Goal: Task Accomplishment & Management: Manage account settings

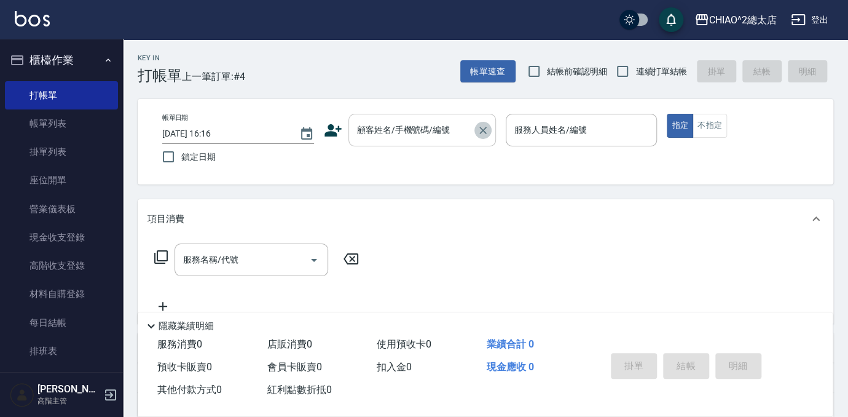
click at [479, 124] on icon "Clear" at bounding box center [483, 130] width 12 height 12
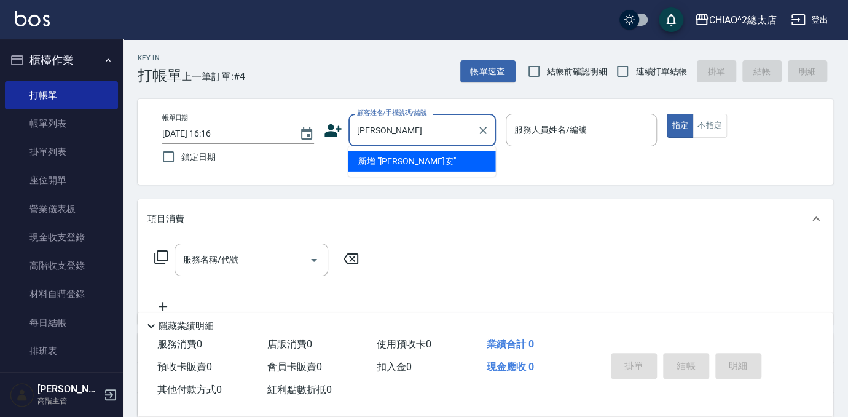
click at [390, 162] on li "新增 "[PERSON_NAME]安"" at bounding box center [421, 161] width 147 height 20
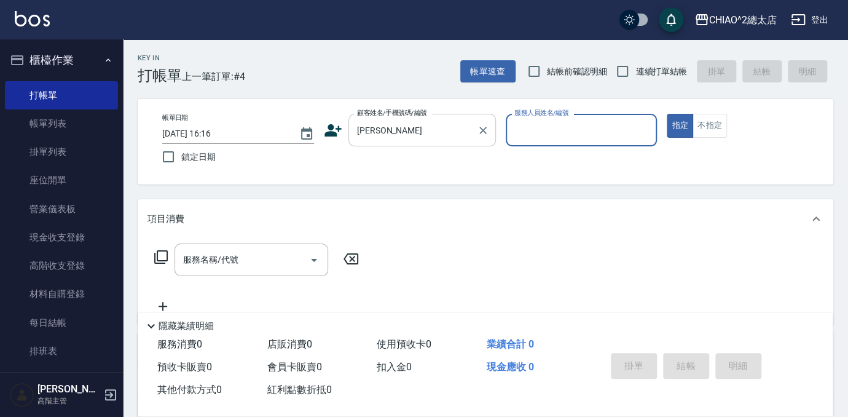
click at [452, 121] on input "[PERSON_NAME]" at bounding box center [413, 130] width 118 height 22
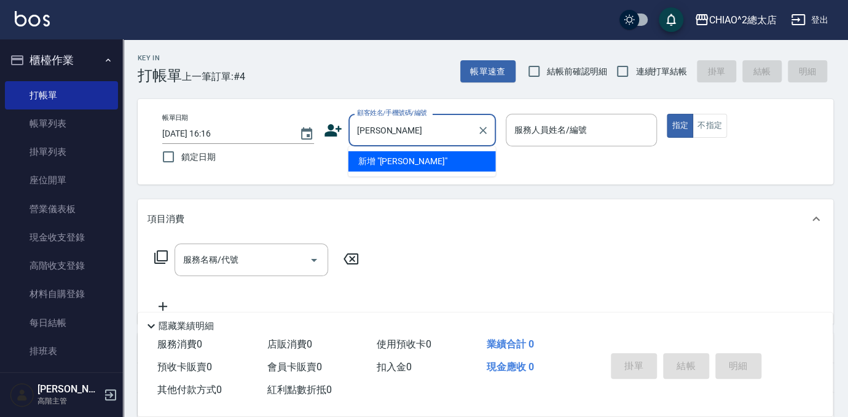
click at [391, 159] on li "新增 "[PERSON_NAME]"" at bounding box center [421, 161] width 147 height 20
type input "[PERSON_NAME]"
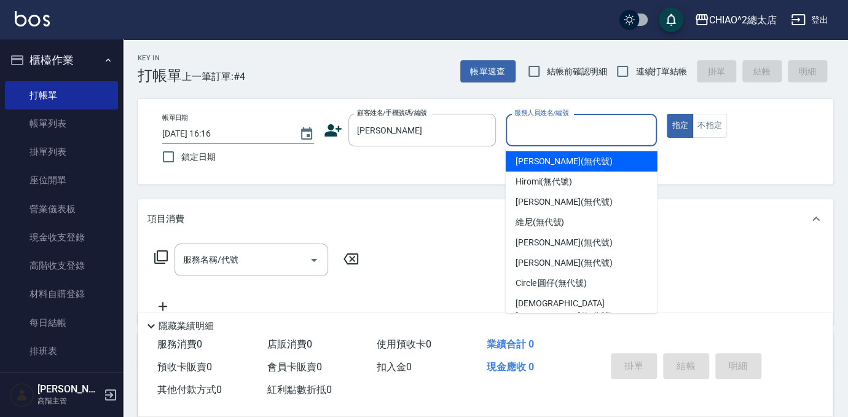
click at [570, 128] on input "服務人員姓名/編號" at bounding box center [581, 130] width 141 height 22
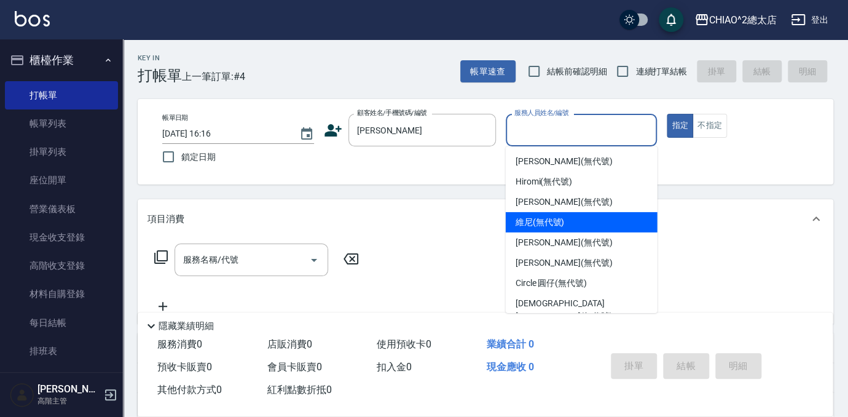
click at [616, 224] on div "維尼 (無代號)" at bounding box center [582, 222] width 152 height 20
type input "維尼(無代號)"
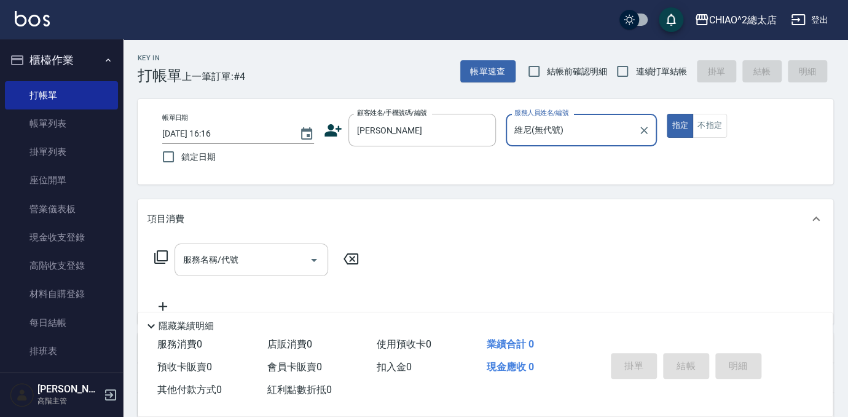
click at [223, 254] on div "服務名稱/代號 服務名稱/代號" at bounding box center [252, 259] width 154 height 33
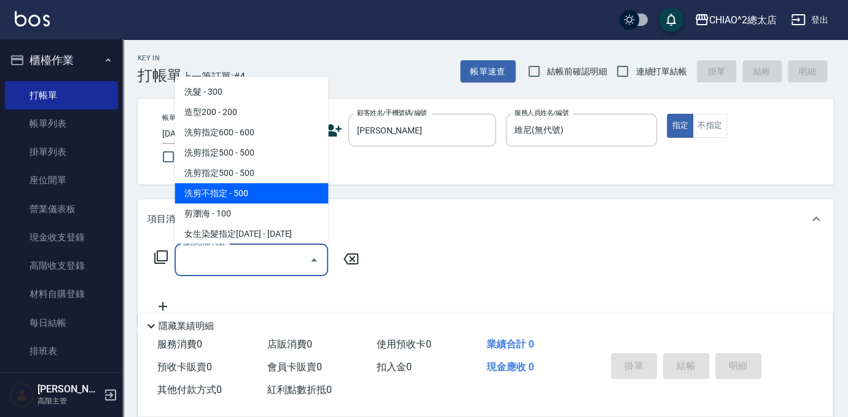
click at [210, 198] on span "洗剪不指定 - 500" at bounding box center [252, 193] width 154 height 20
type input "洗剪不指定(103110)"
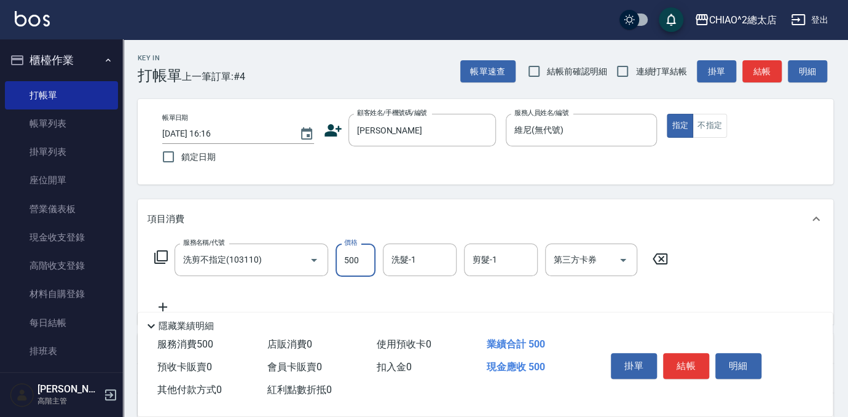
click at [364, 261] on input "500" at bounding box center [356, 259] width 40 height 33
type input "600"
click at [376, 284] on div "服務名稱/代號 洗剪不指定(103110) 服務名稱/代號 價格 600 價格 洗髮-1 洗髮-1 剪髮-1 剪髮-1 第三方卡券 第三方卡券" at bounding box center [411, 278] width 528 height 71
click at [436, 204] on div "項目消費" at bounding box center [486, 218] width 696 height 39
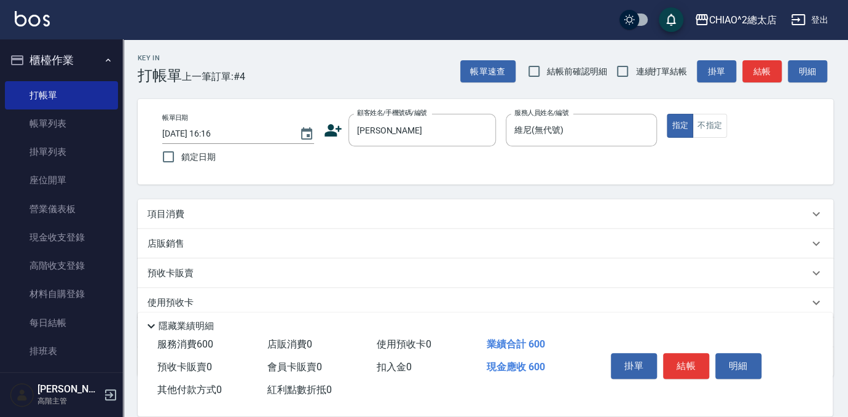
click at [599, 215] on div "項目消費" at bounding box center [477, 214] width 661 height 13
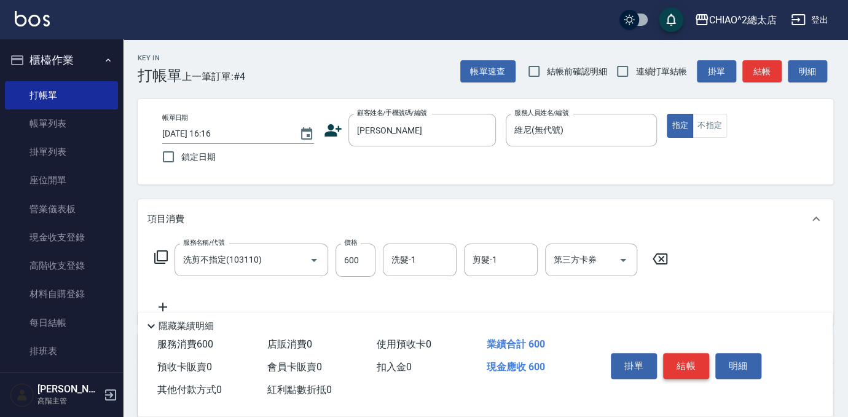
click at [691, 355] on button "結帳" at bounding box center [686, 366] width 46 height 26
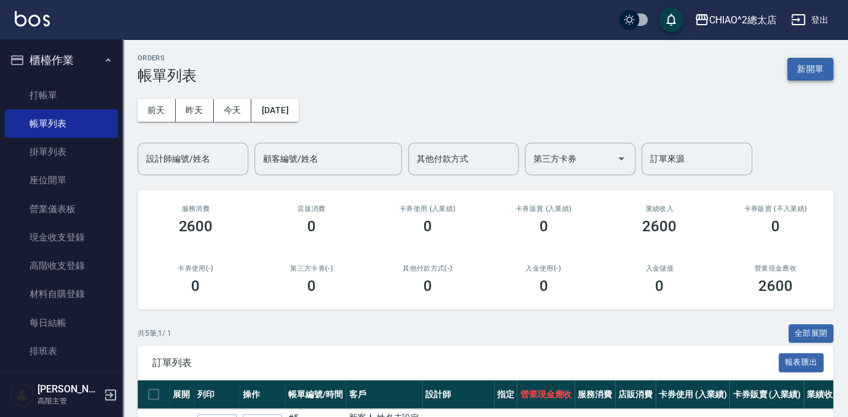
click at [806, 63] on button "新開單" at bounding box center [810, 69] width 46 height 23
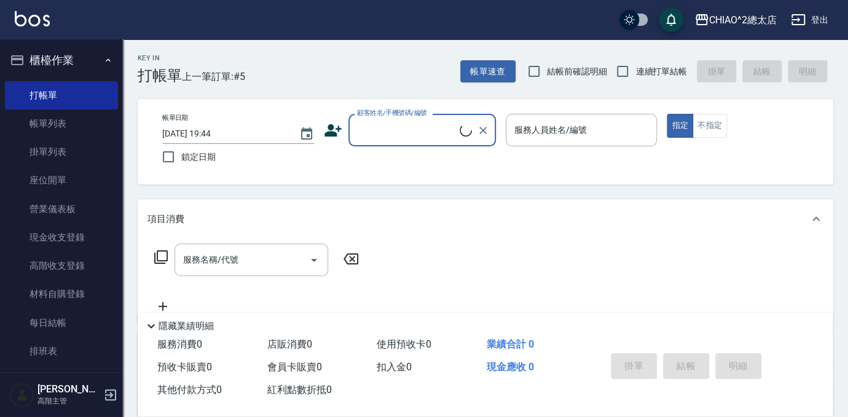
click at [404, 138] on input "顧客姓名/手機號碼/編號" at bounding box center [407, 130] width 106 height 22
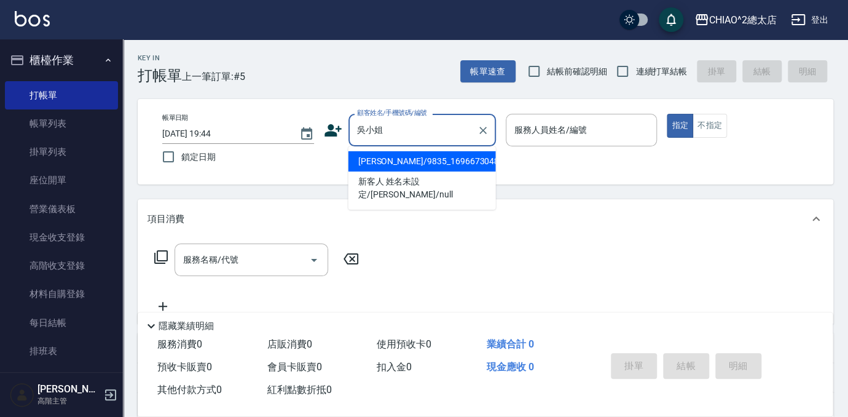
click at [395, 165] on li "[PERSON_NAME]/9835_1696673048/null" at bounding box center [421, 161] width 147 height 20
type input "[PERSON_NAME]/9835_1696673048/null"
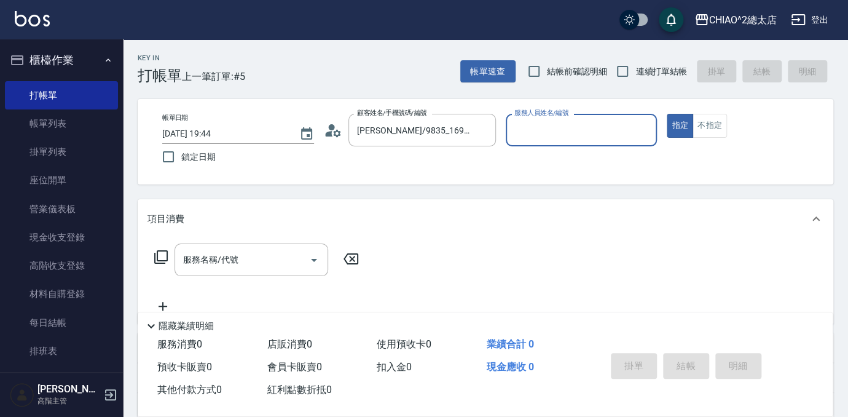
click at [585, 135] on input "服務人員姓名/編號" at bounding box center [581, 130] width 141 height 22
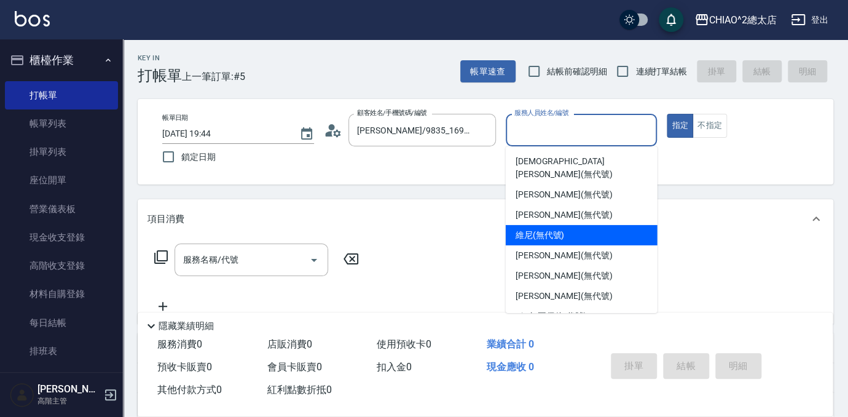
click at [556, 229] on span "維尼 (無代號)" at bounding box center [540, 235] width 49 height 13
type input "維尼(無代號)"
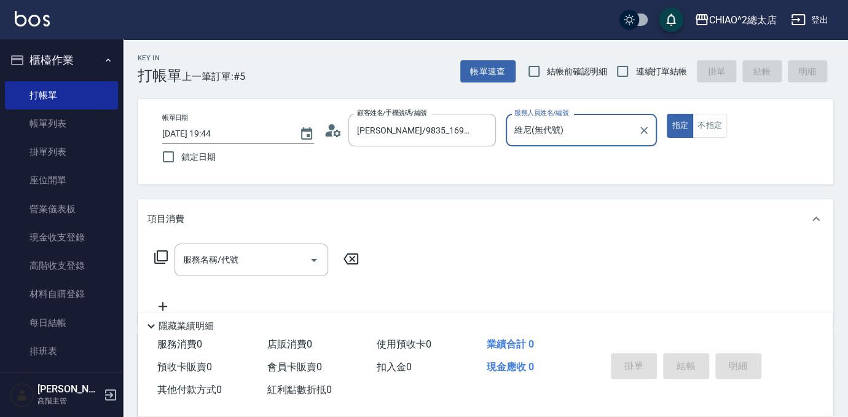
click at [224, 258] on div "服務名稱/代號 服務名稱/代號" at bounding box center [252, 259] width 154 height 33
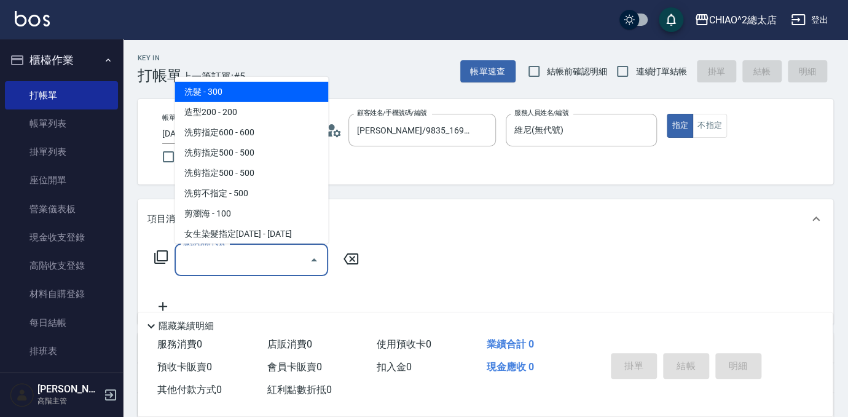
click at [257, 75] on div "Key In 打帳單 上一筆訂單:#5 帳單速查 結帳前確認明細 連續打單結帳 掛單 結帳 明細" at bounding box center [478, 61] width 710 height 45
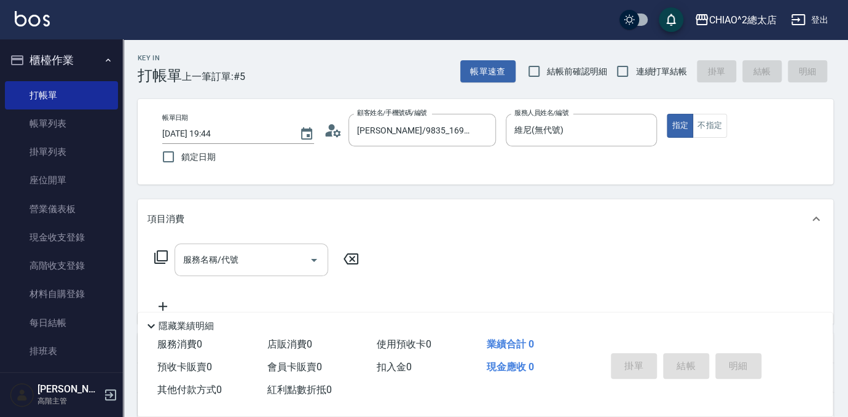
click at [220, 253] on div "服務名稱/代號 服務名稱/代號" at bounding box center [252, 259] width 154 height 33
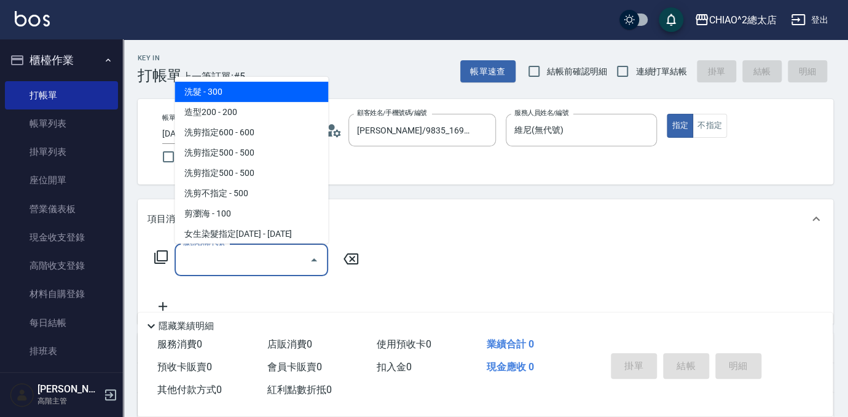
click at [226, 88] on span "洗髮 - 300" at bounding box center [252, 92] width 154 height 20
type input "洗髮(103103)"
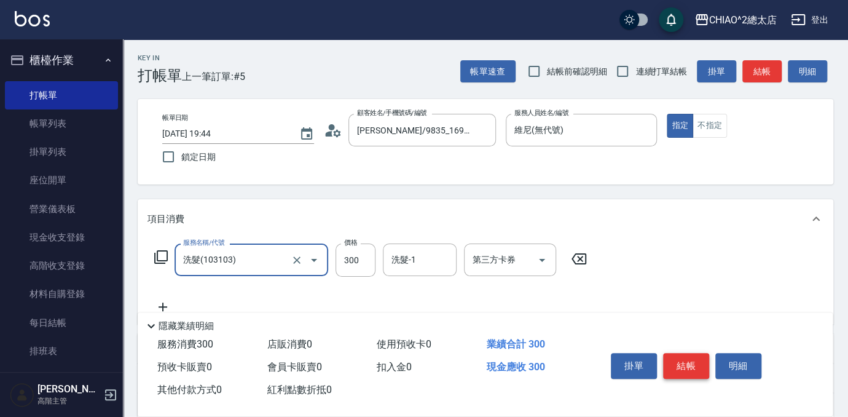
click at [685, 361] on button "結帳" at bounding box center [686, 366] width 46 height 26
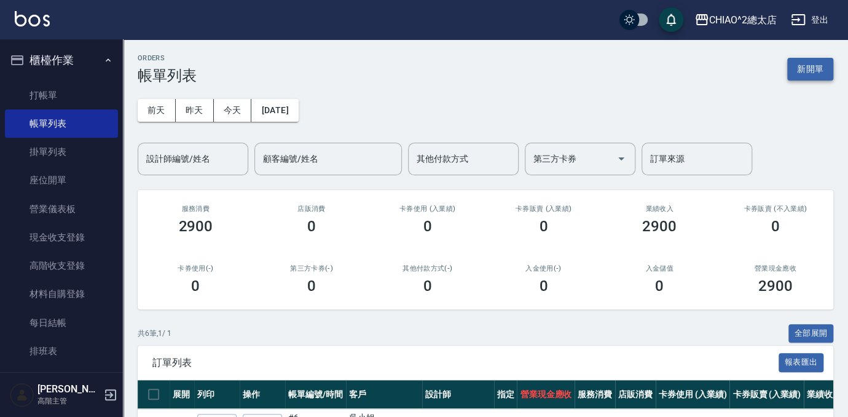
click at [799, 74] on button "新開單" at bounding box center [810, 69] width 46 height 23
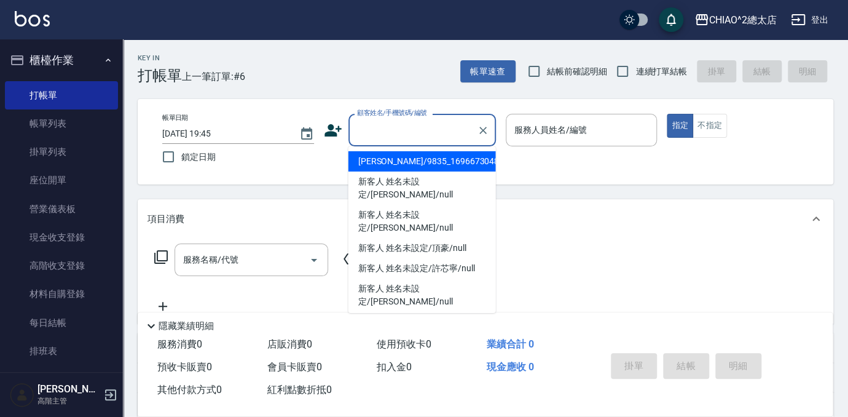
click at [396, 135] on input "顧客姓名/手機號碼/編號" at bounding box center [413, 130] width 118 height 22
click at [395, 163] on li "[PERSON_NAME]/9835_1696673048/null" at bounding box center [421, 161] width 147 height 20
type input "[PERSON_NAME]/9835_1696673048/null"
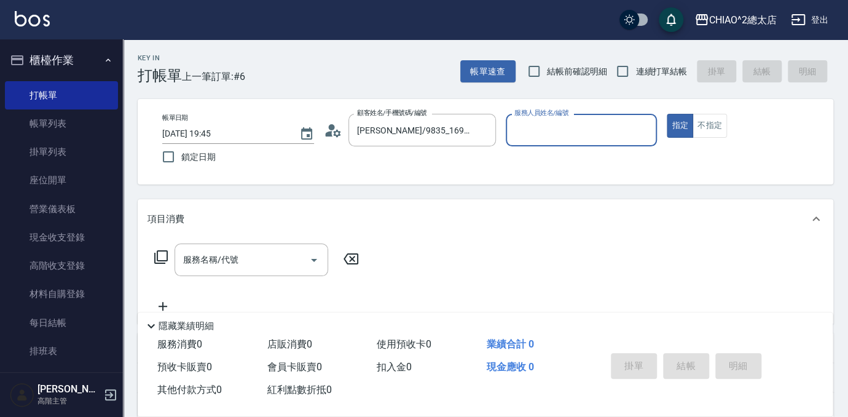
click at [575, 130] on input "服務人員姓名/編號" at bounding box center [581, 130] width 141 height 22
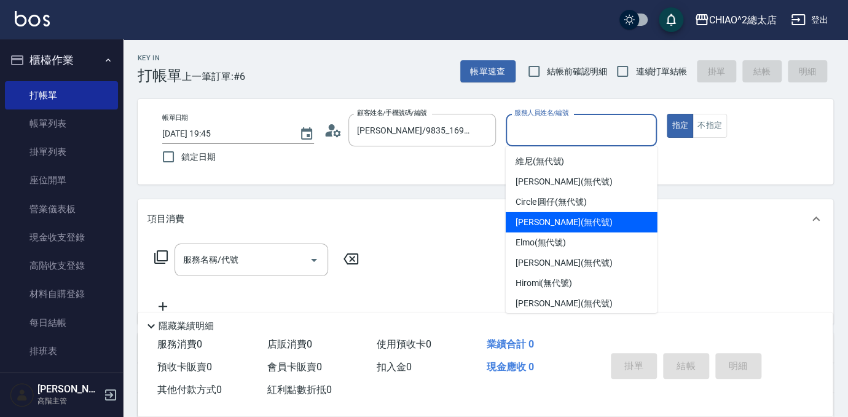
click at [576, 216] on span "[PERSON_NAME] (無代號)" at bounding box center [564, 222] width 97 height 13
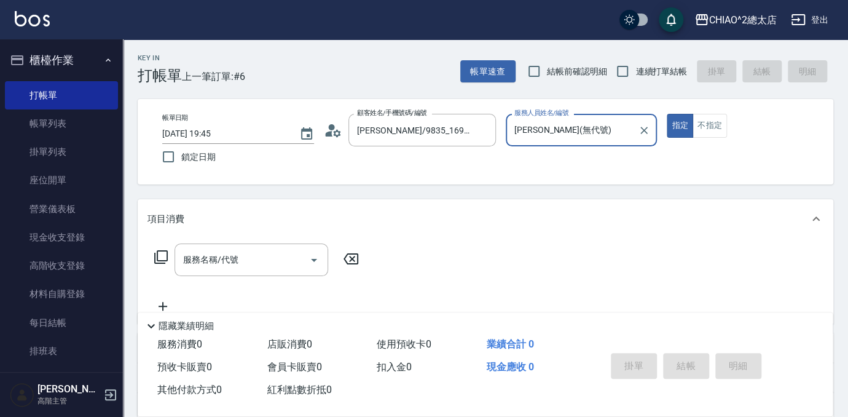
type input "[PERSON_NAME](無代號)"
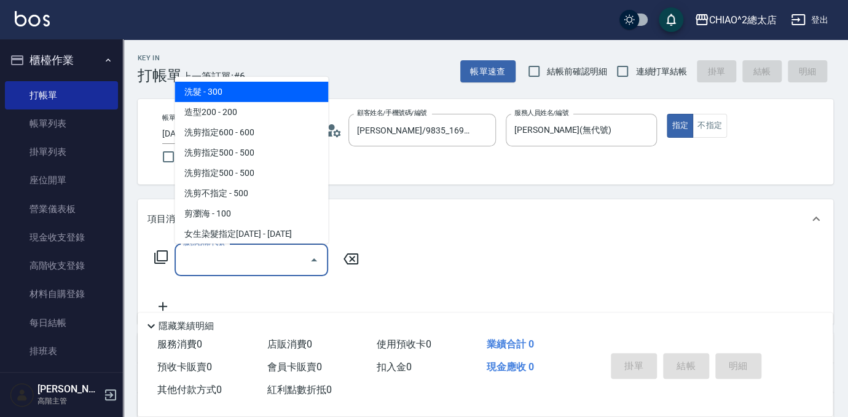
click at [256, 251] on input "服務名稱/代號" at bounding box center [242, 260] width 124 height 22
click at [234, 85] on span "洗髮 - 300" at bounding box center [252, 92] width 154 height 20
type input "洗髮(103103)"
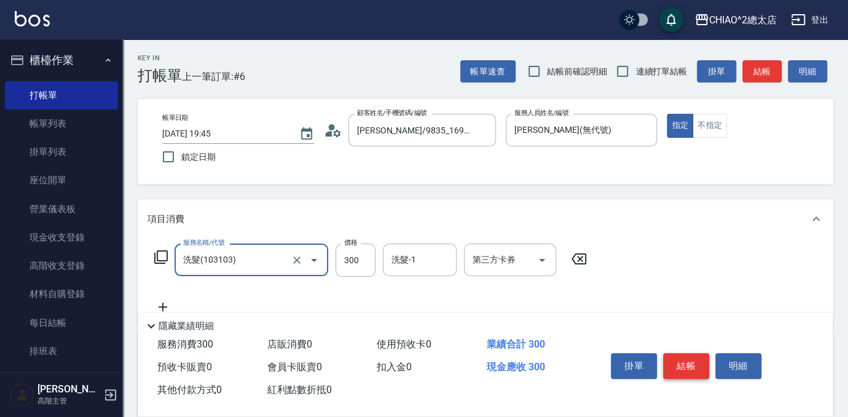
click at [681, 353] on button "結帳" at bounding box center [686, 366] width 46 height 26
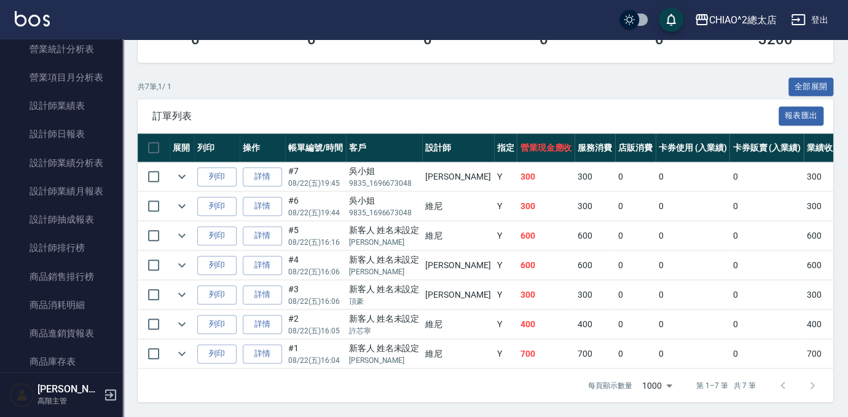
scroll to position [893, 0]
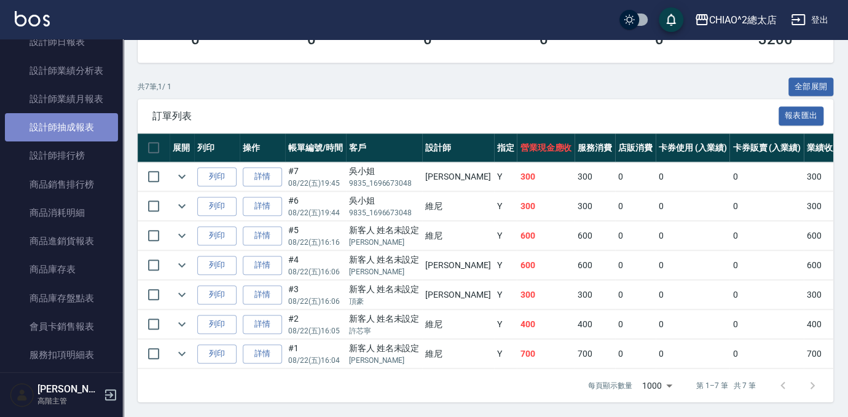
click at [82, 124] on link "設計師抽成報表" at bounding box center [61, 127] width 113 height 28
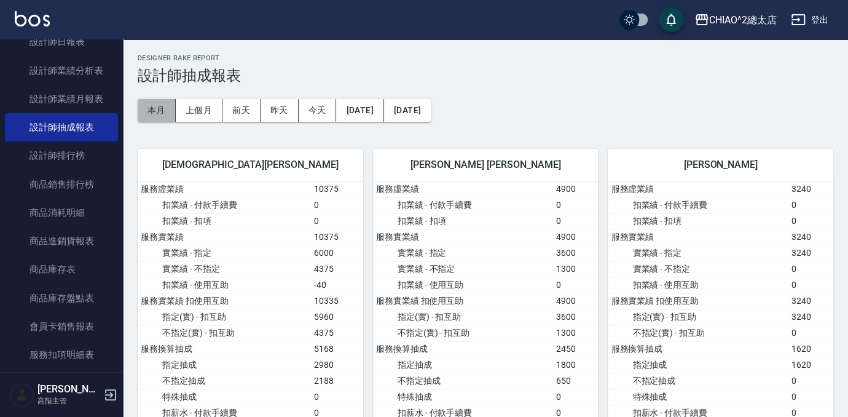
click at [161, 104] on button "本月" at bounding box center [157, 110] width 38 height 23
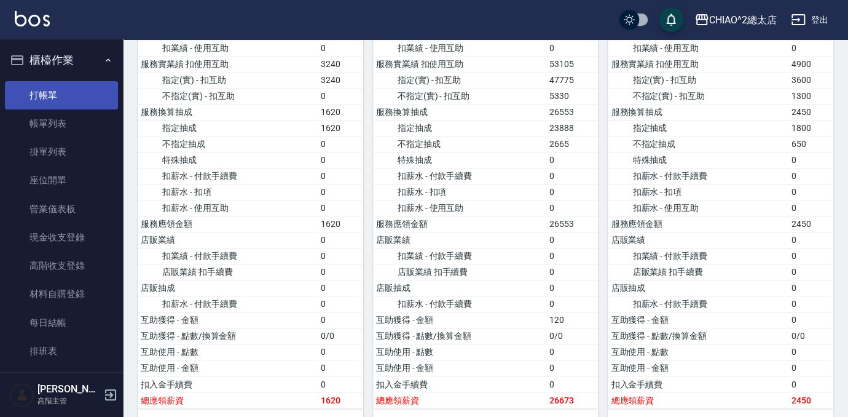
click at [53, 102] on link "打帳單" at bounding box center [61, 95] width 113 height 28
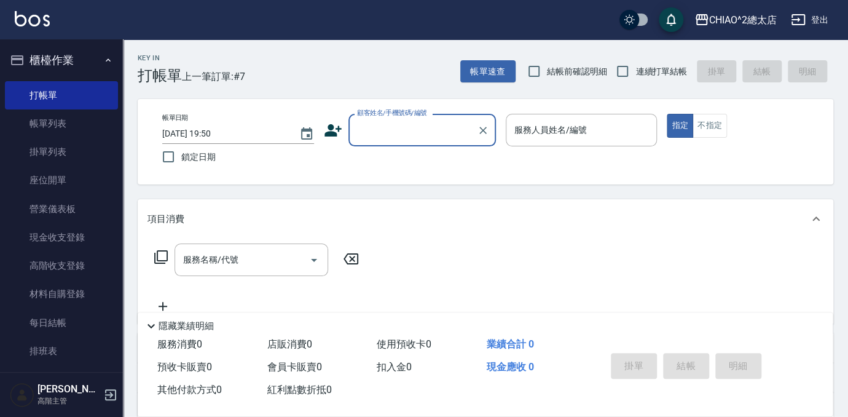
click at [396, 138] on input "顧客姓名/手機號碼/編號" at bounding box center [413, 130] width 118 height 22
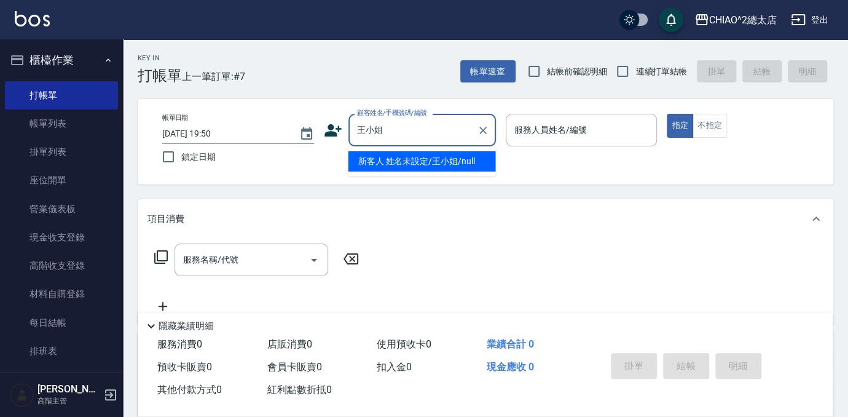
click at [440, 157] on li "新客人 姓名未設定/王小姐/null" at bounding box center [421, 161] width 147 height 20
type input "新客人 姓名未設定/王小姐/null"
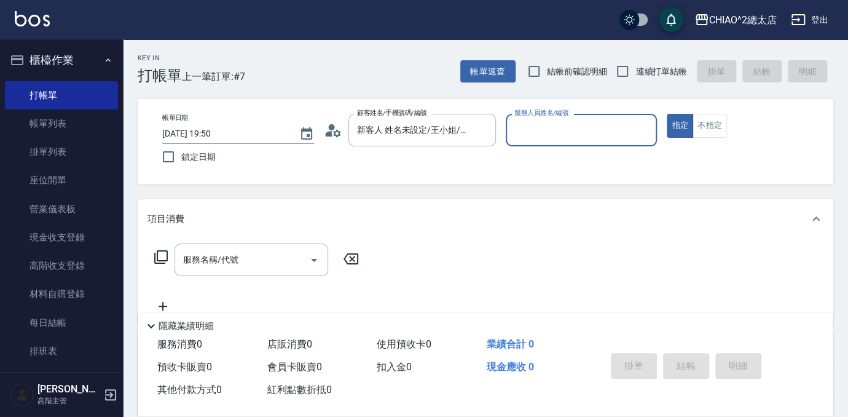
click at [591, 136] on input "服務人員姓名/編號" at bounding box center [581, 130] width 141 height 22
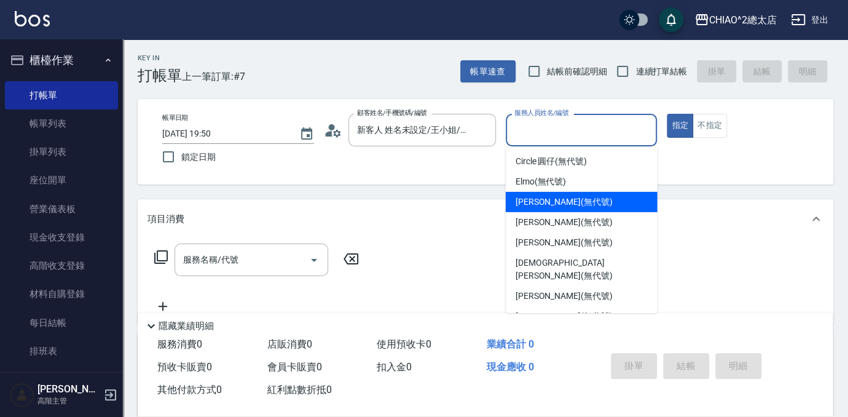
click at [544, 195] on span "[PERSON_NAME] (無代號)" at bounding box center [564, 201] width 97 height 13
type input "[PERSON_NAME](無代號)"
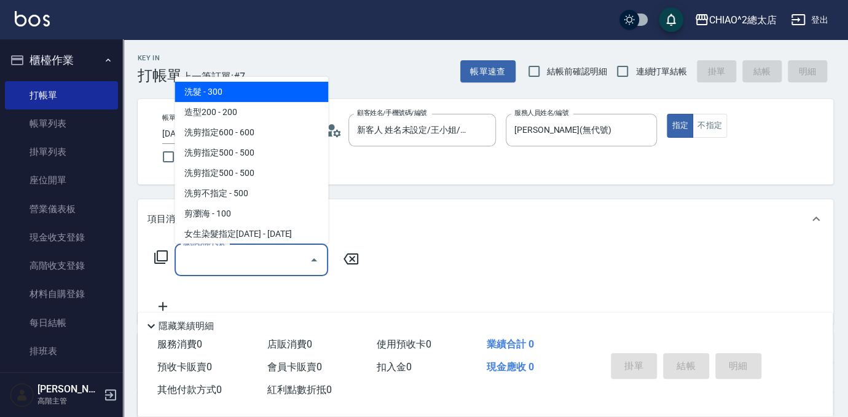
click at [230, 269] on input "服務名稱/代號" at bounding box center [242, 260] width 124 height 22
click at [221, 94] on span "洗髮 - 300" at bounding box center [252, 92] width 154 height 20
type input "洗髮(103103)"
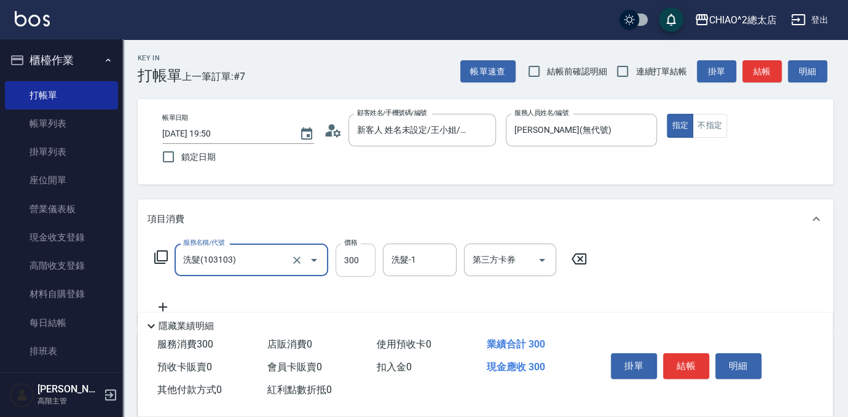
click at [345, 263] on input "300" at bounding box center [356, 259] width 40 height 33
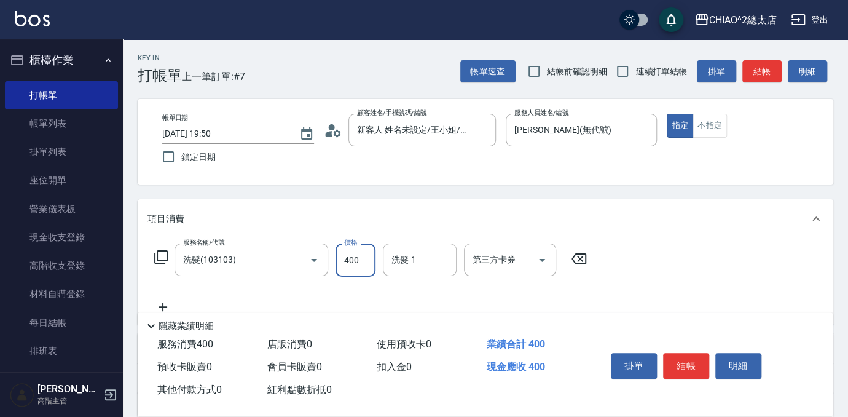
type input "400"
click at [734, 221] on div "項目消費" at bounding box center [477, 219] width 661 height 13
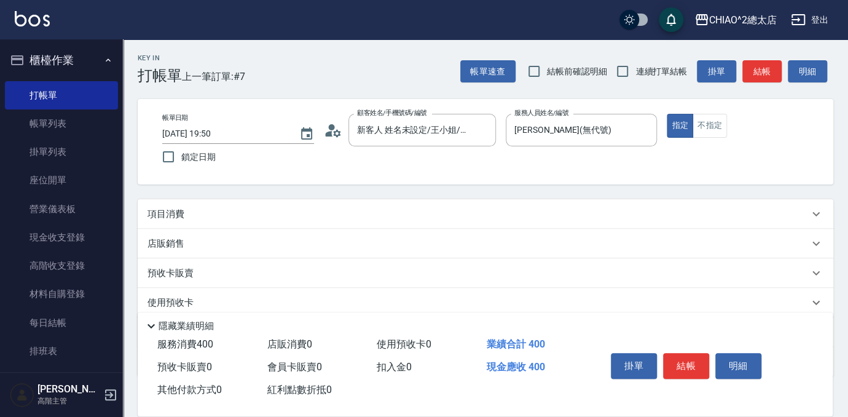
click at [503, 201] on div "項目消費" at bounding box center [486, 213] width 696 height 29
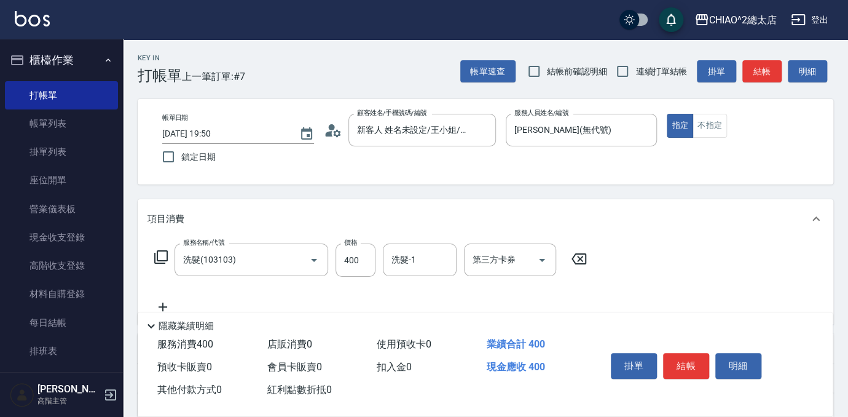
click at [694, 278] on div "服務名稱/代號 洗髮(103103) 服務名稱/代號 價格 400 價格 洗髮-1 洗髮-1 第三方卡券 第三方卡券" at bounding box center [486, 280] width 696 height 85
click at [681, 359] on button "結帳" at bounding box center [686, 366] width 46 height 26
